Goal: Information Seeking & Learning: Learn about a topic

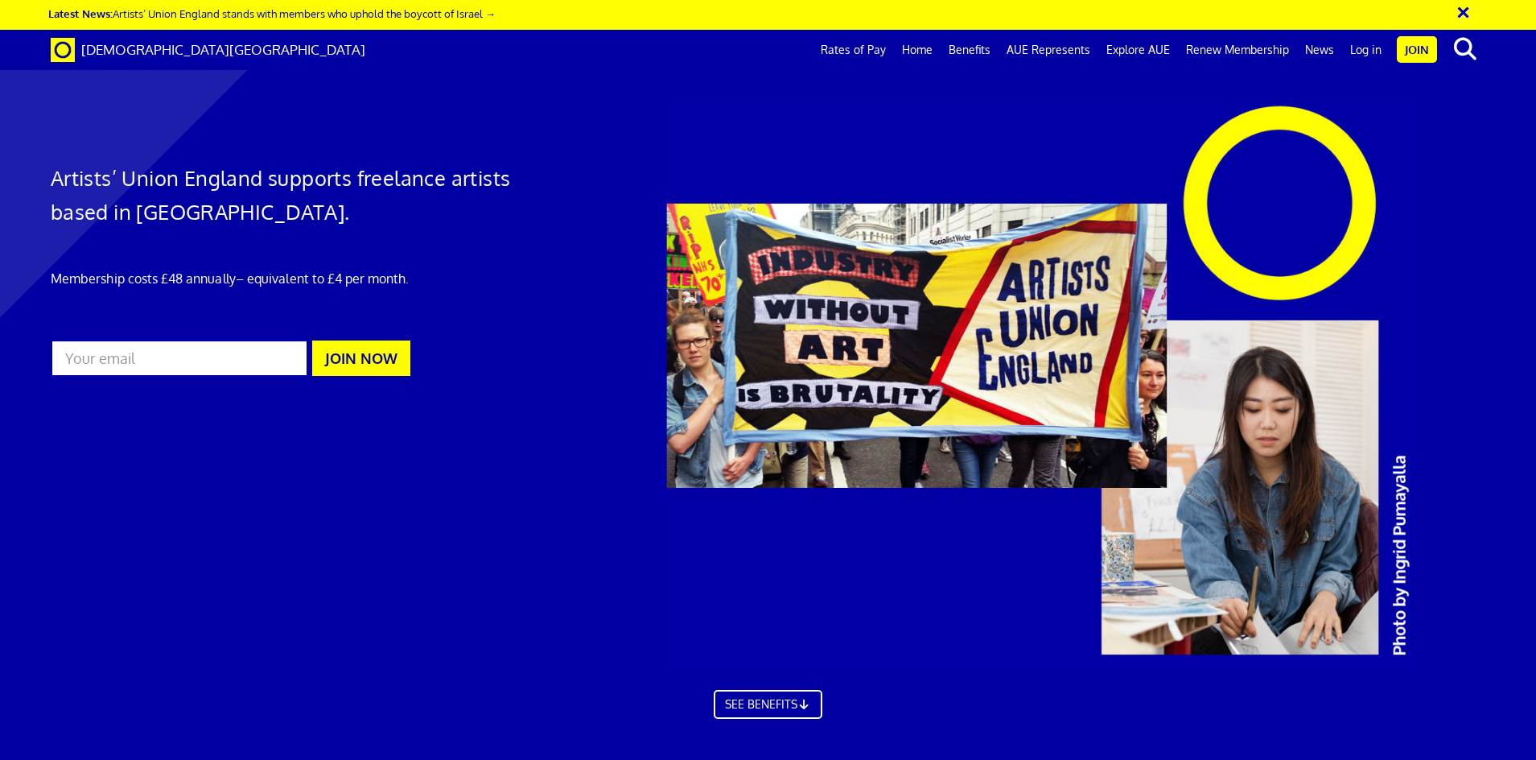
scroll to position [0, 25]
click at [870, 49] on link "Rates of Pay" at bounding box center [853, 50] width 81 height 40
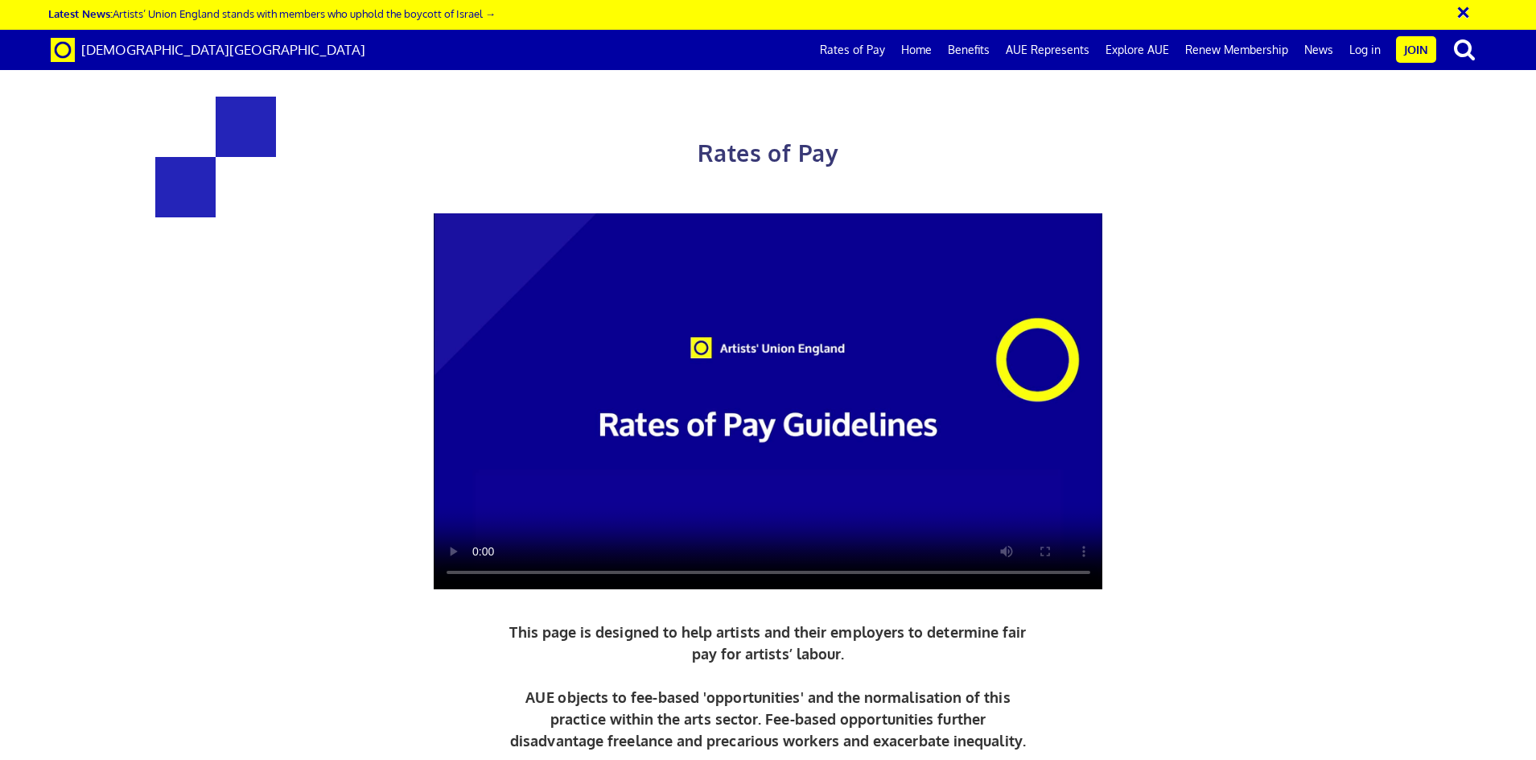
scroll to position [724, 0]
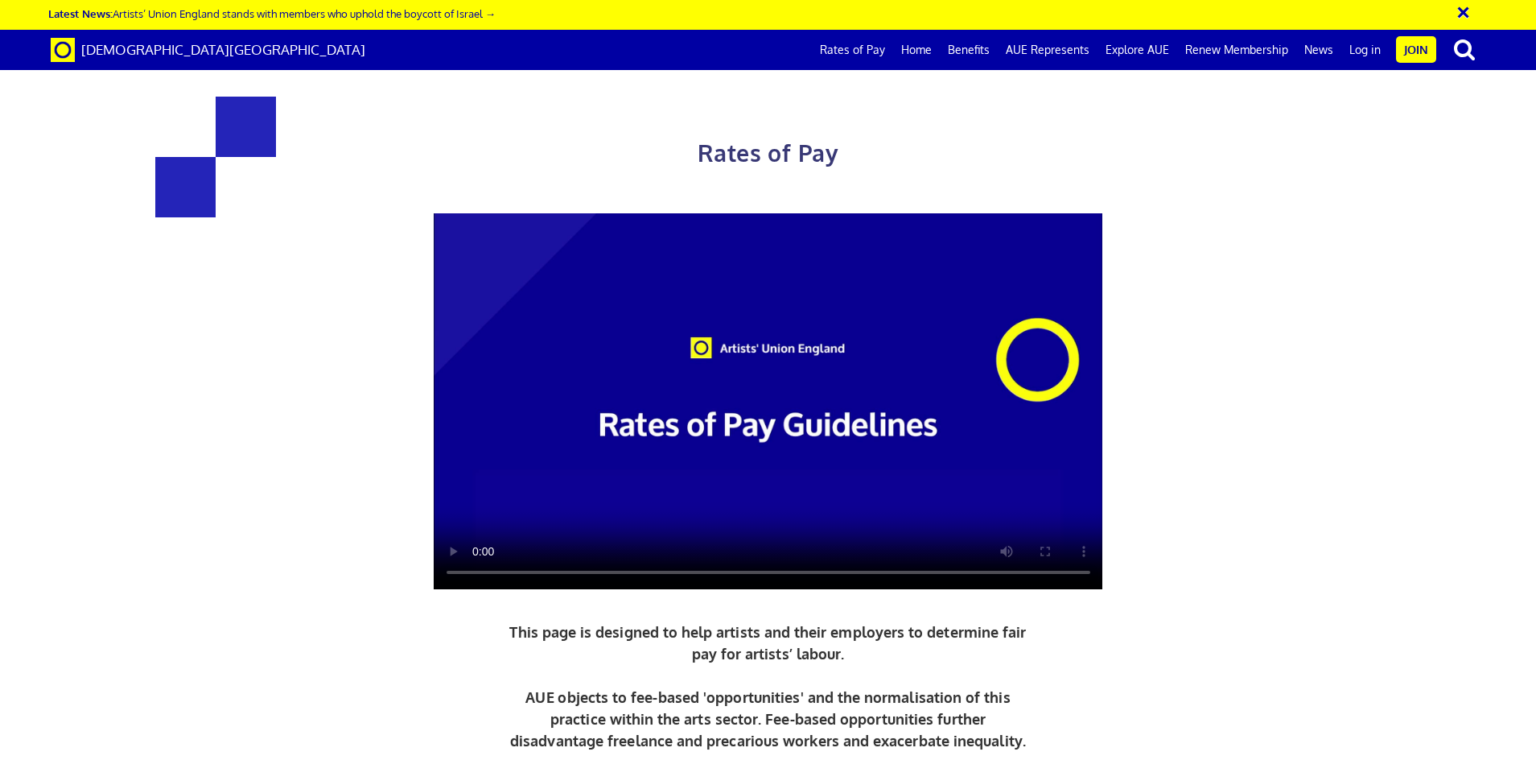
drag, startPoint x: 724, startPoint y: 382, endPoint x: 765, endPoint y: 384, distance: 41.1
